Goal: Navigation & Orientation: Go to known website

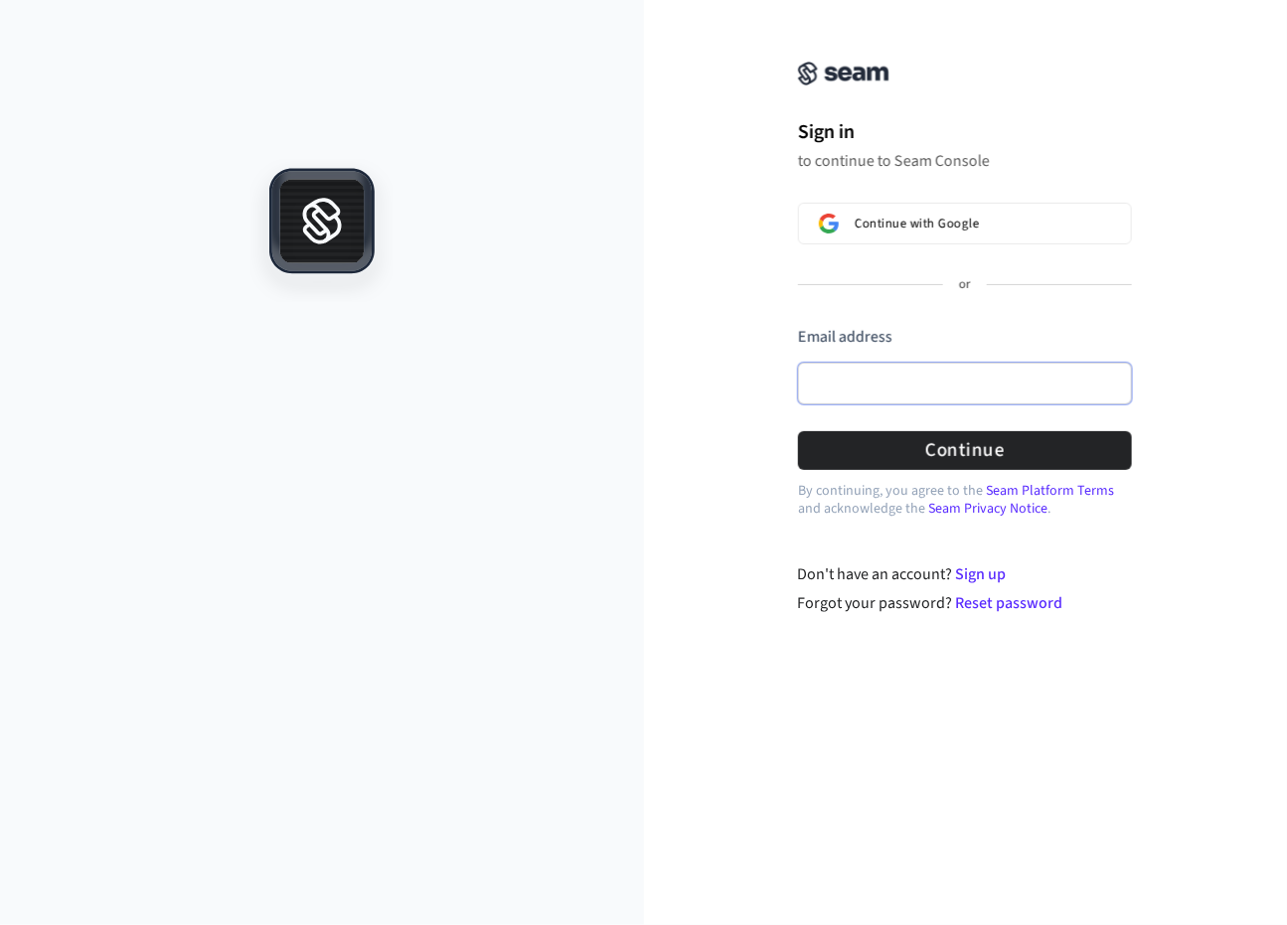
click at [922, 378] on input "Email address" at bounding box center [965, 384] width 334 height 42
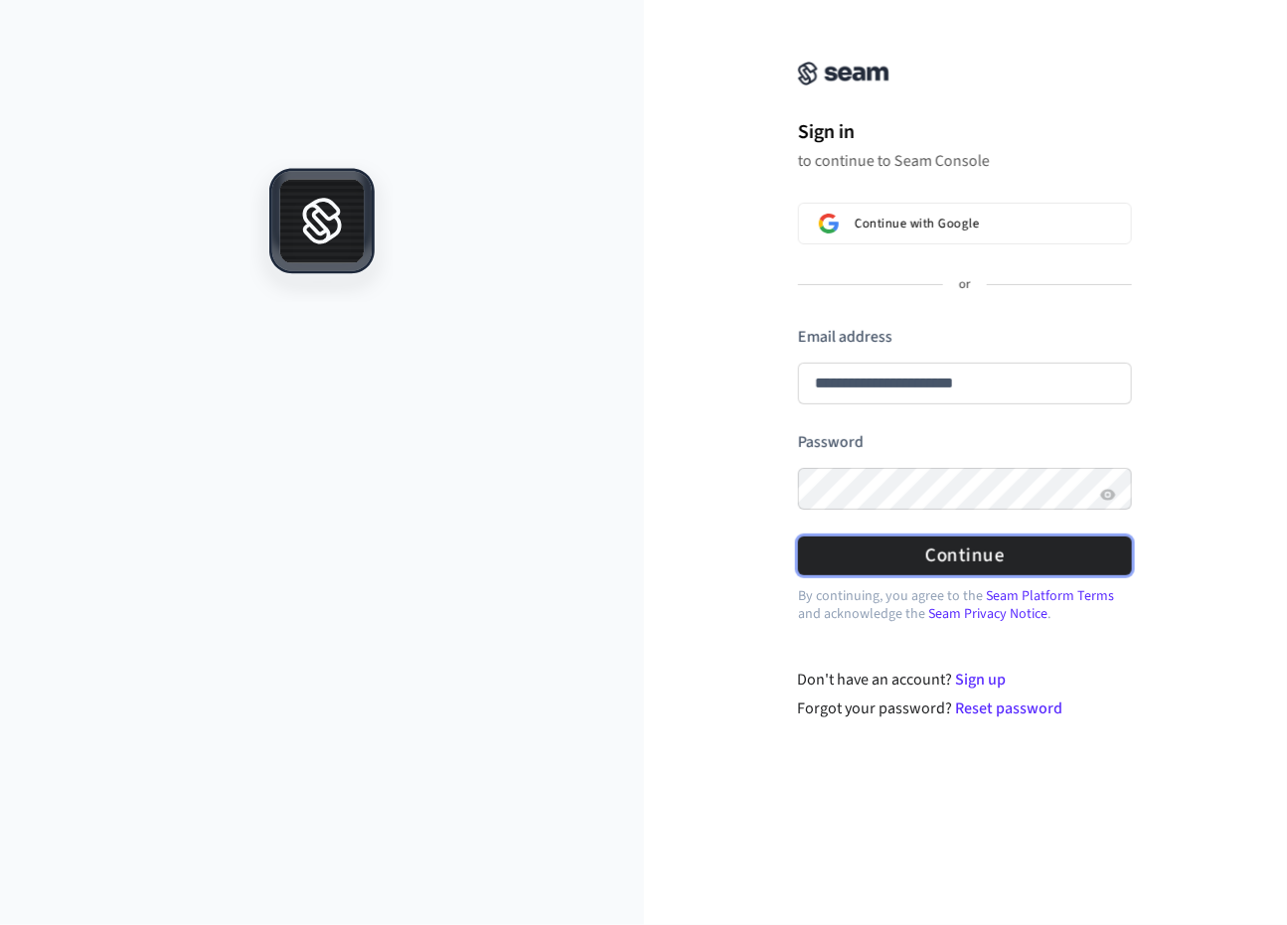
click at [921, 556] on button "Continue" at bounding box center [965, 555] width 334 height 39
type input "**********"
